Goal: Task Accomplishment & Management: Complete application form

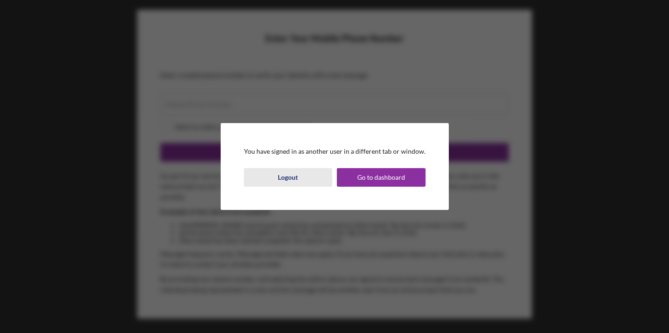
click at [301, 174] on button "Logout" at bounding box center [288, 177] width 89 height 19
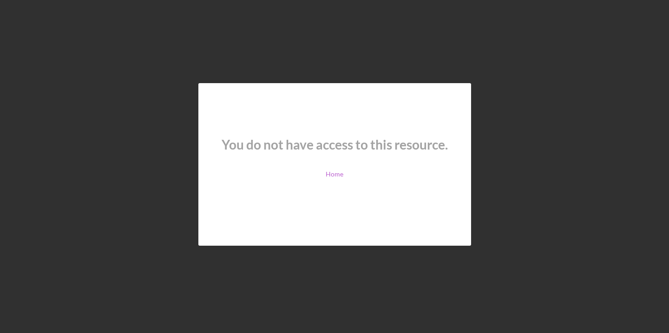
click at [335, 175] on link "Home" at bounding box center [335, 174] width 18 height 7
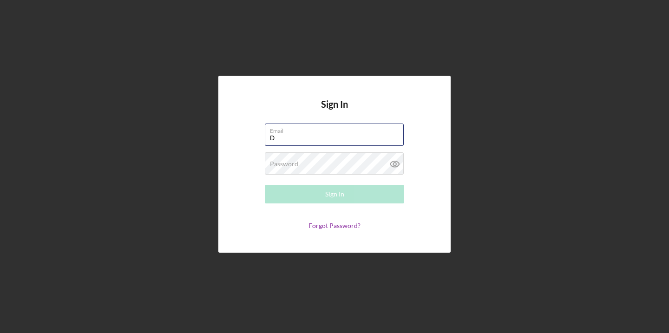
type input "[EMAIL_ADDRESS][DOMAIN_NAME]"
click at [335, 194] on button "Sign In" at bounding box center [334, 194] width 139 height 19
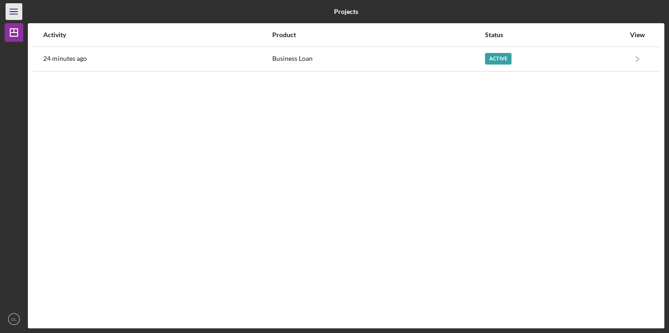
click at [16, 11] on icon "Icon/Menu" at bounding box center [14, 11] width 21 height 21
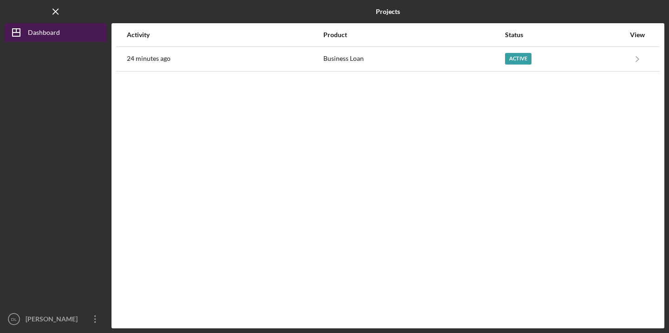
click at [35, 36] on div "Dashboard" at bounding box center [44, 33] width 32 height 21
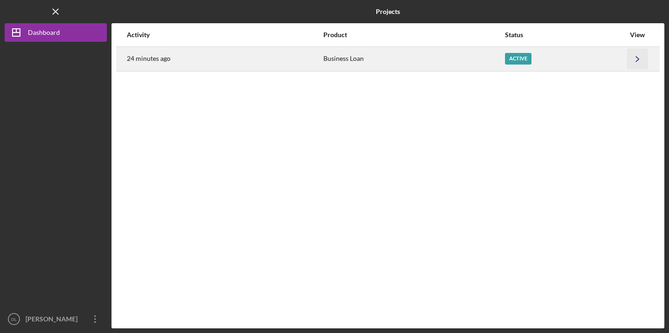
click at [639, 59] on polyline "button" at bounding box center [637, 58] width 3 height 5
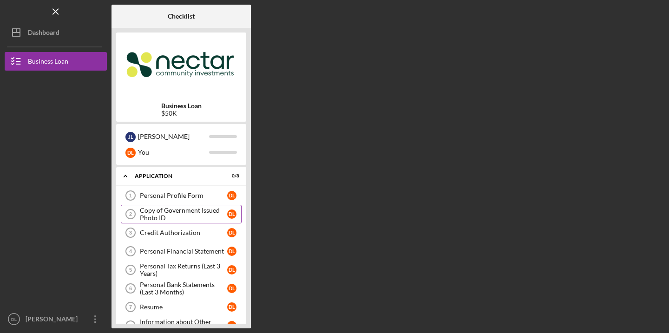
click at [170, 208] on div "Copy of Government Issued Photo ID" at bounding box center [183, 214] width 87 height 15
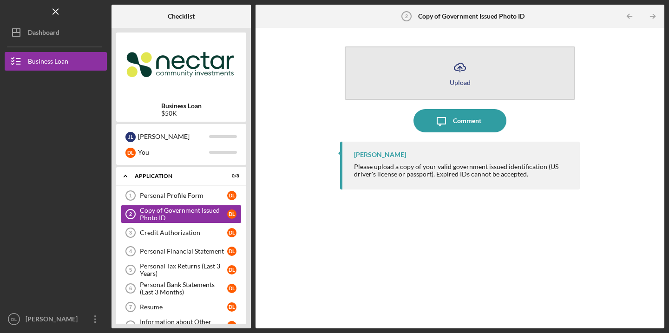
click at [464, 82] on div "Upload" at bounding box center [460, 82] width 21 height 7
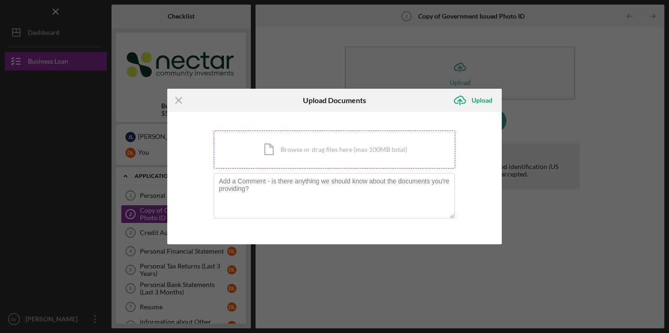
click at [312, 149] on div "Icon/Document Browse or drag files here (max 100MB total) Tap to choose files o…" at bounding box center [335, 150] width 242 height 38
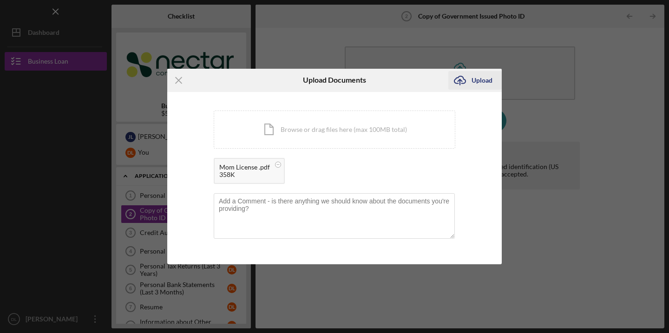
click at [482, 82] on div "Upload" at bounding box center [482, 80] width 21 height 19
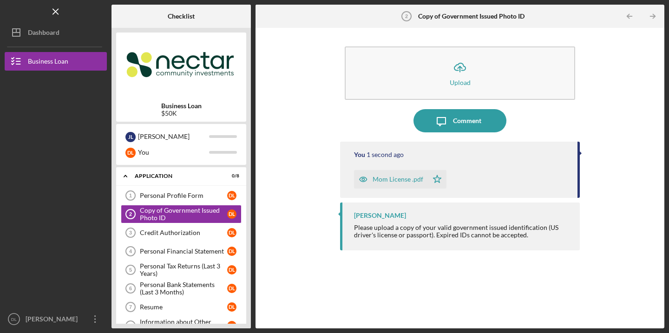
click at [394, 180] on div "Mom License .pdf" at bounding box center [398, 179] width 51 height 7
click at [651, 17] on icon "close" at bounding box center [653, 16] width 7 height 7
click at [160, 241] on link "Credit Authorization 3 Credit Authorization D L" at bounding box center [181, 233] width 121 height 19
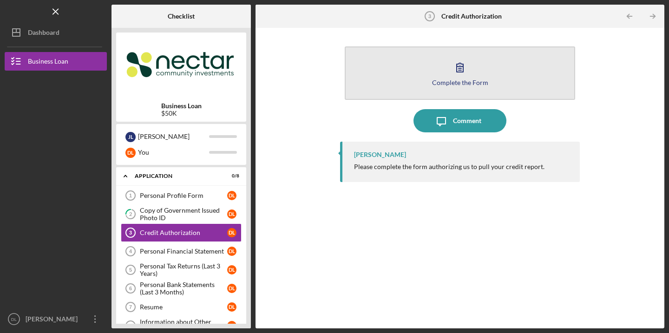
click at [467, 49] on button "Complete the Form Form" at bounding box center [460, 72] width 231 height 53
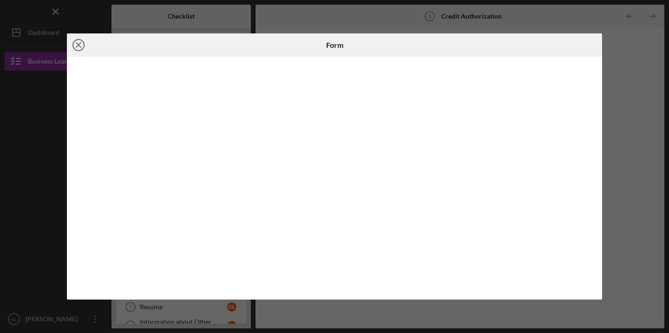
click at [77, 46] on line at bounding box center [78, 45] width 5 height 5
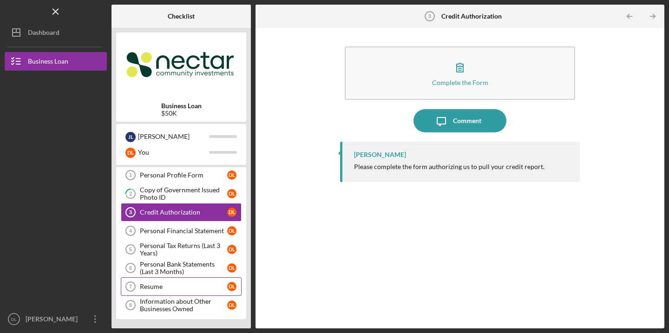
scroll to position [20, 0]
click at [172, 287] on div "Resume" at bounding box center [183, 286] width 87 height 7
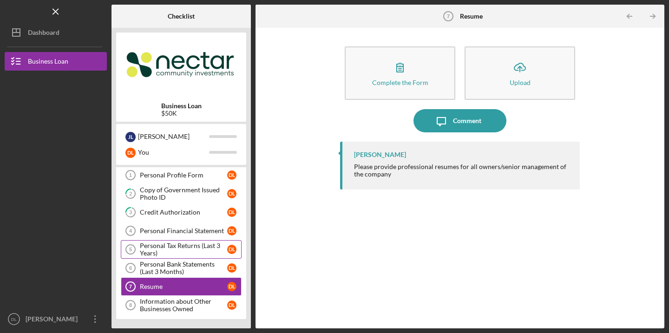
scroll to position [20, 0]
click at [180, 172] on div "Personal Profile Form" at bounding box center [183, 175] width 87 height 7
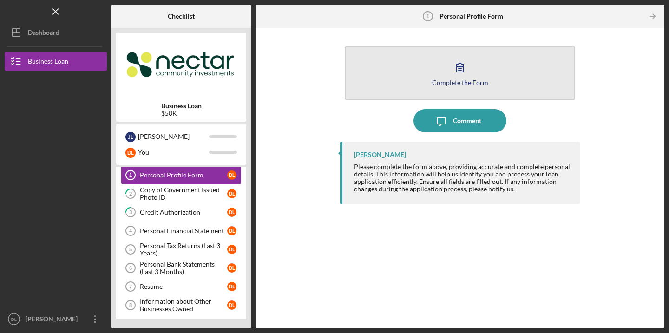
click at [472, 86] on button "Complete the Form Form" at bounding box center [460, 72] width 231 height 53
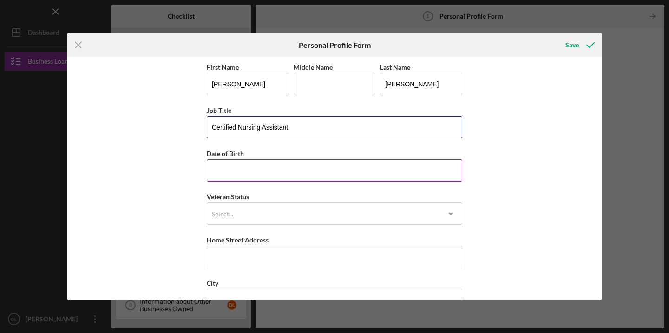
type input "Certified Nursing Assistant"
type input "[DATE]"
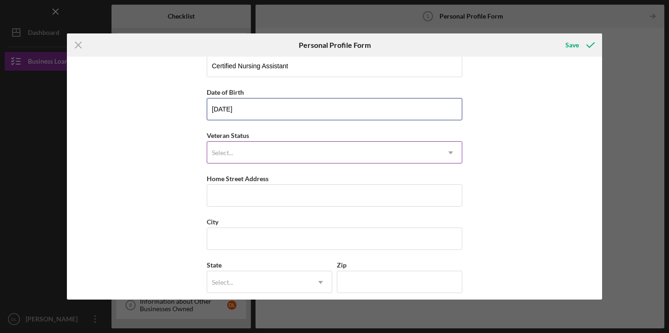
scroll to position [64, 0]
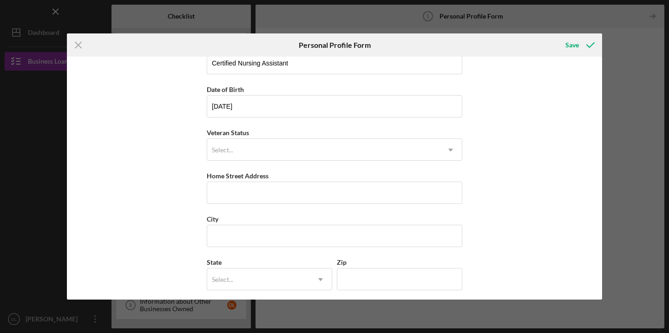
click at [374, 162] on div "First Name [PERSON_NAME] Middle Name Last Name [PERSON_NAME] Title Certified Nu…" at bounding box center [335, 170] width 256 height 346
click at [373, 155] on div "Select..." at bounding box center [323, 149] width 232 height 21
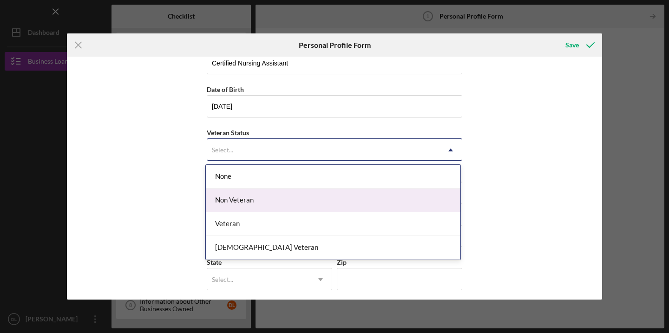
click at [364, 192] on div "Non Veteran" at bounding box center [333, 201] width 255 height 24
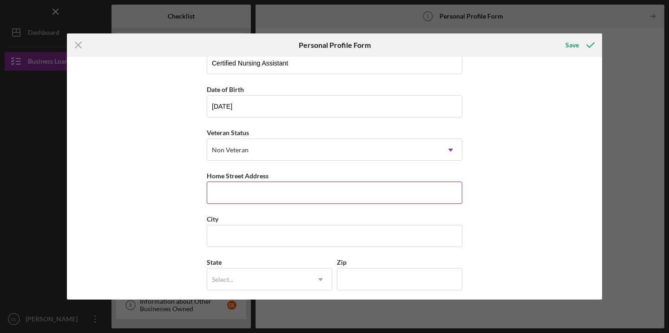
type input "[STREET_ADDRESS]"
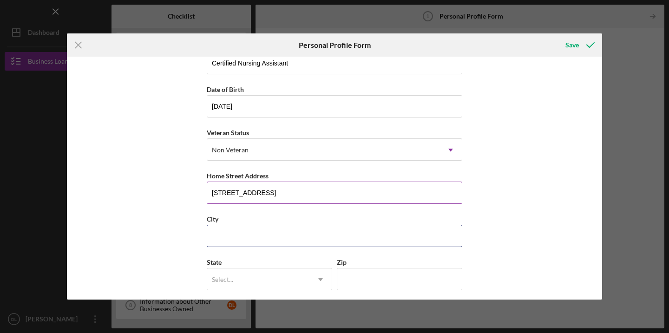
type input "Brockton"
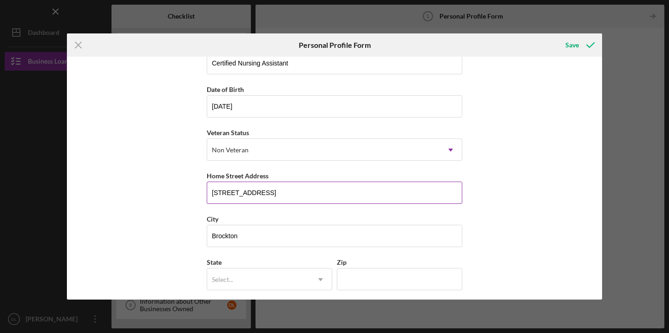
type input "MA"
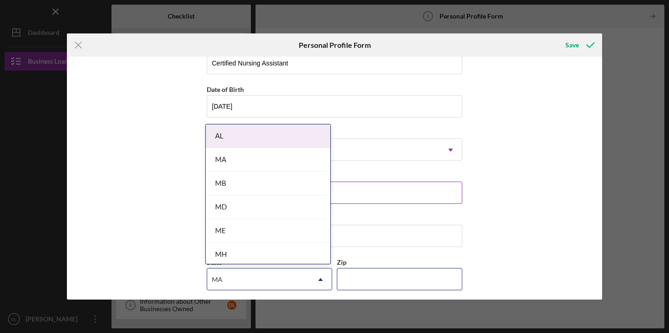
type input "02301"
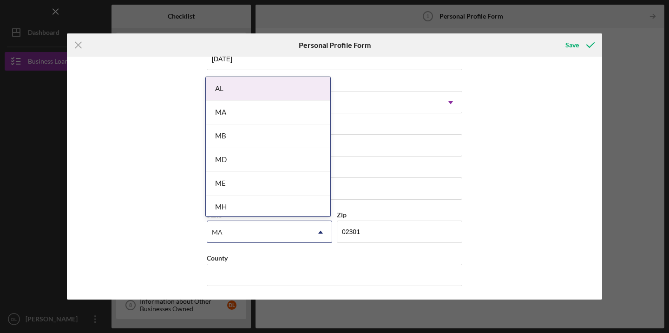
click at [288, 107] on div "MA" at bounding box center [268, 113] width 125 height 24
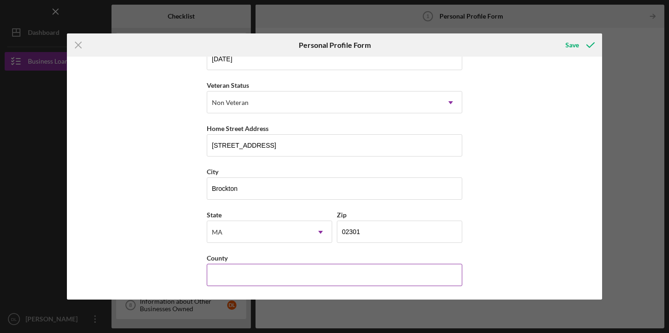
click at [409, 282] on input "County" at bounding box center [335, 275] width 256 height 22
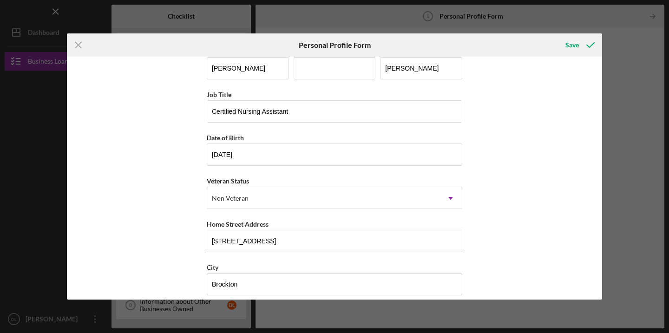
type input "[GEOGRAPHIC_DATA]"
click at [564, 54] on div "Save" at bounding box center [579, 44] width 46 height 23
click at [568, 50] on div "Save" at bounding box center [572, 45] width 13 height 19
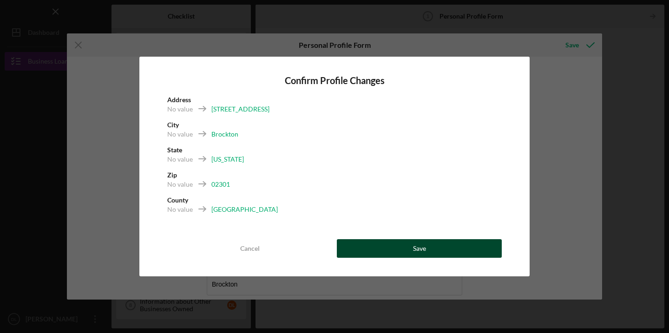
click at [416, 247] on div "Save" at bounding box center [419, 248] width 13 height 19
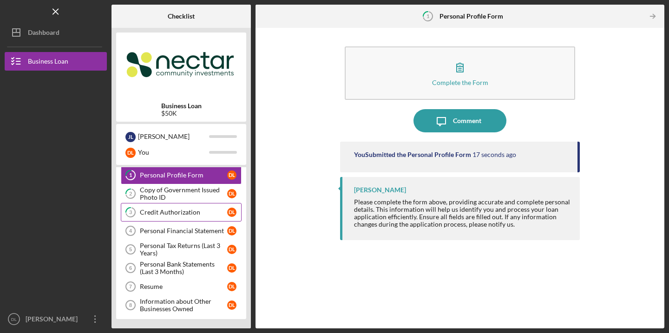
scroll to position [20, 0]
click at [191, 213] on div "Credit Authorization" at bounding box center [183, 212] width 87 height 7
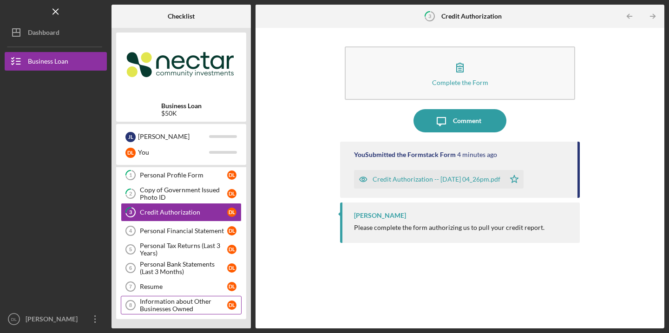
click at [192, 301] on div "Information about Other Businesses Owned" at bounding box center [183, 305] width 87 height 15
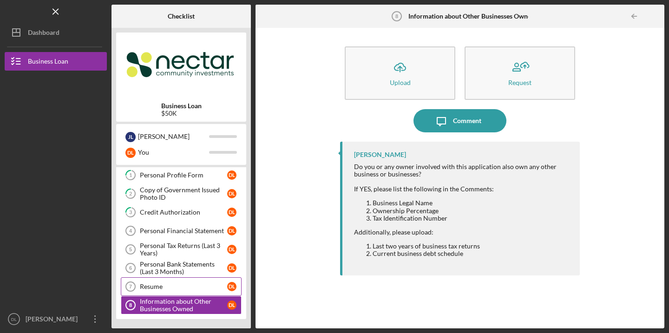
click at [197, 285] on div "Resume" at bounding box center [183, 286] width 87 height 7
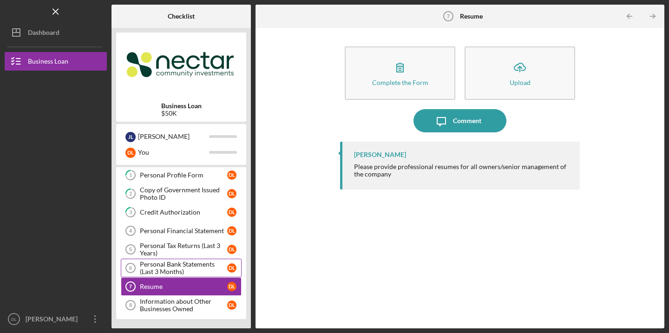
click at [146, 264] on div "Personal Bank Statements (Last 3 Months)" at bounding box center [183, 268] width 87 height 15
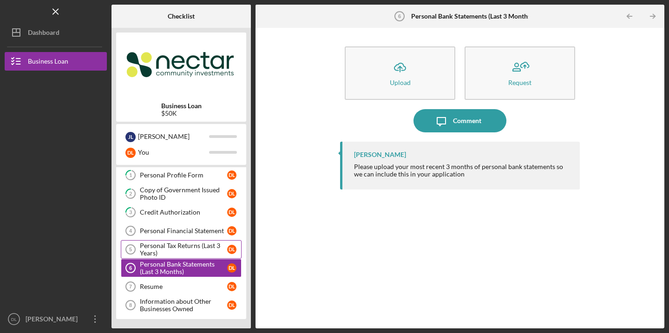
click at [147, 253] on div "Personal Tax Returns (Last 3 Years)" at bounding box center [183, 249] width 87 height 15
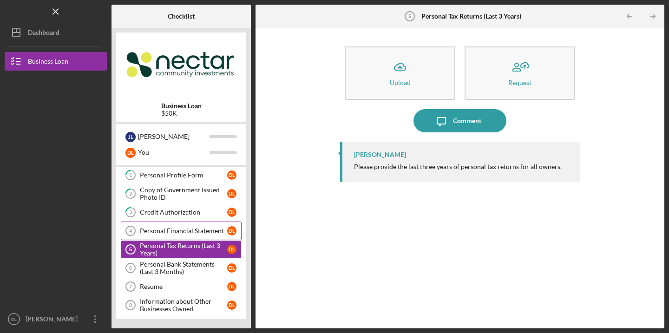
click at [171, 230] on div "Personal Financial Statement" at bounding box center [183, 230] width 87 height 7
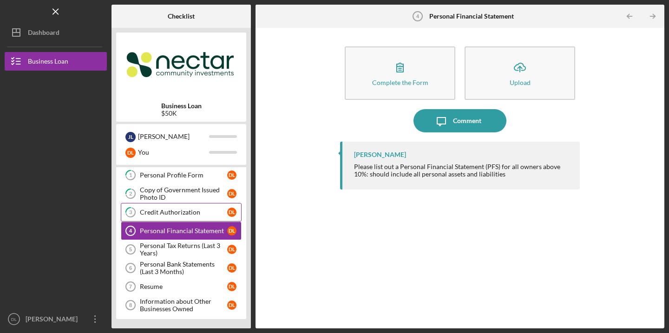
click at [174, 213] on div "Credit Authorization" at bounding box center [183, 212] width 87 height 7
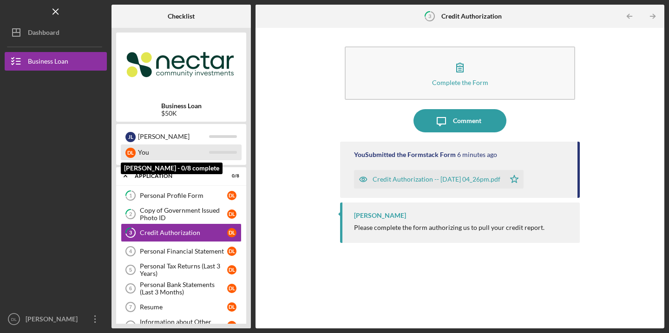
click at [144, 147] on div "You" at bounding box center [173, 153] width 71 height 16
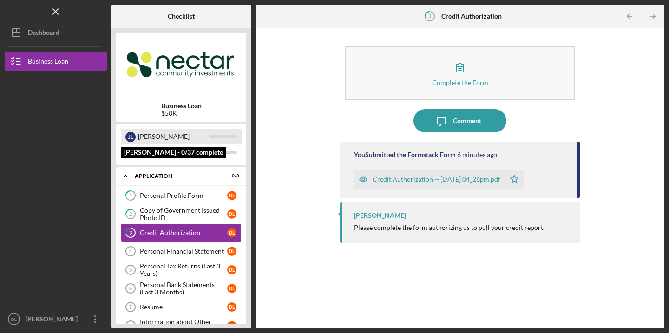
click at [144, 136] on div "[PERSON_NAME]" at bounding box center [173, 137] width 71 height 16
click at [167, 134] on div "[PERSON_NAME]" at bounding box center [173, 137] width 71 height 16
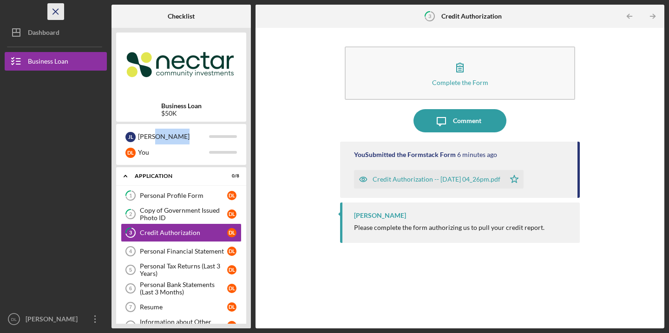
click at [59, 11] on icon "Icon/Menu Close" at bounding box center [56, 11] width 21 height 21
